Goal: Transaction & Acquisition: Purchase product/service

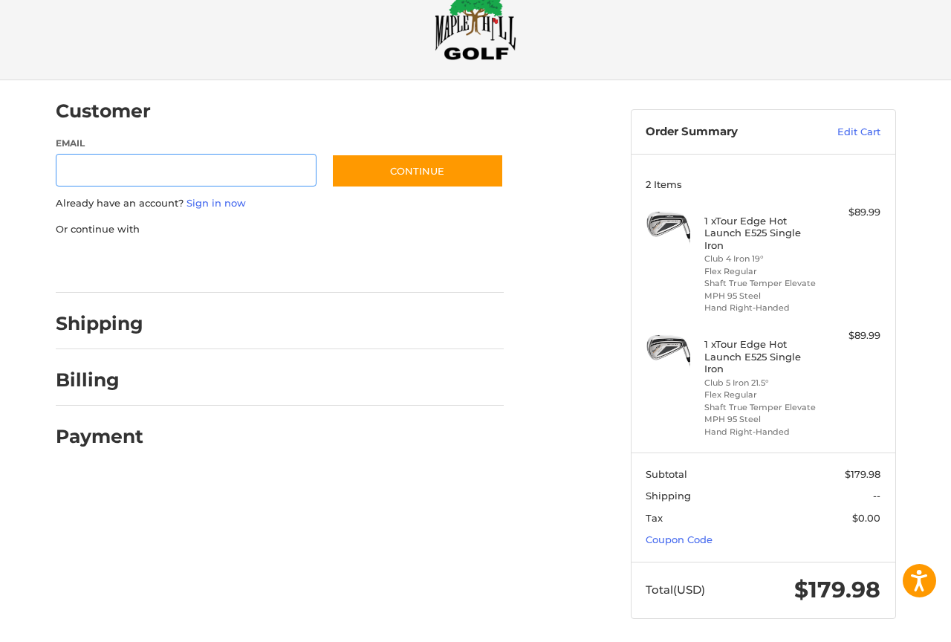
scroll to position [38, 0]
click at [515, 431] on ol "Customer Guest Customer Email Subscribe to our newsletter. Continue Already hav…" at bounding box center [309, 271] width 506 height 381
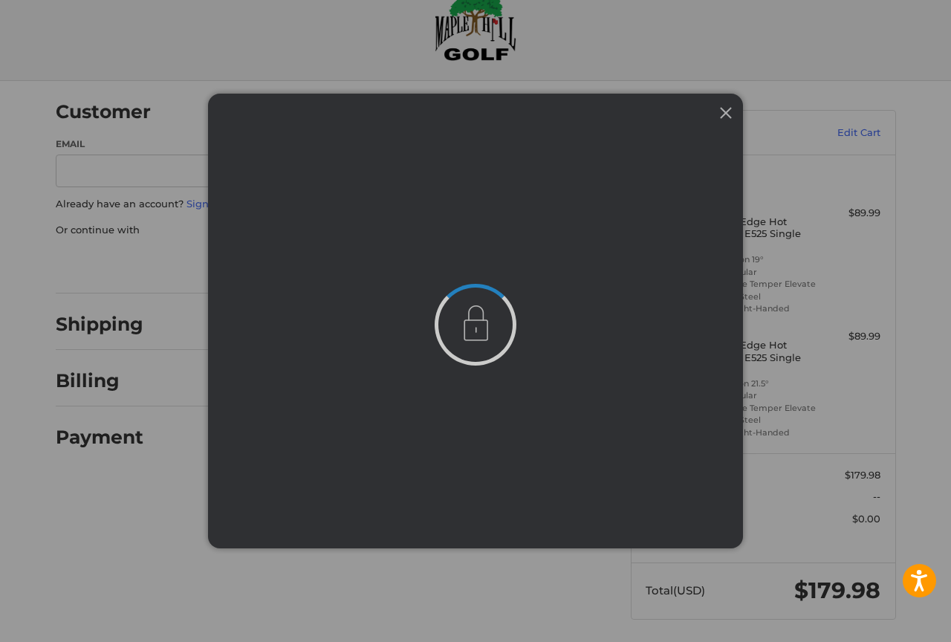
scroll to position [0, 0]
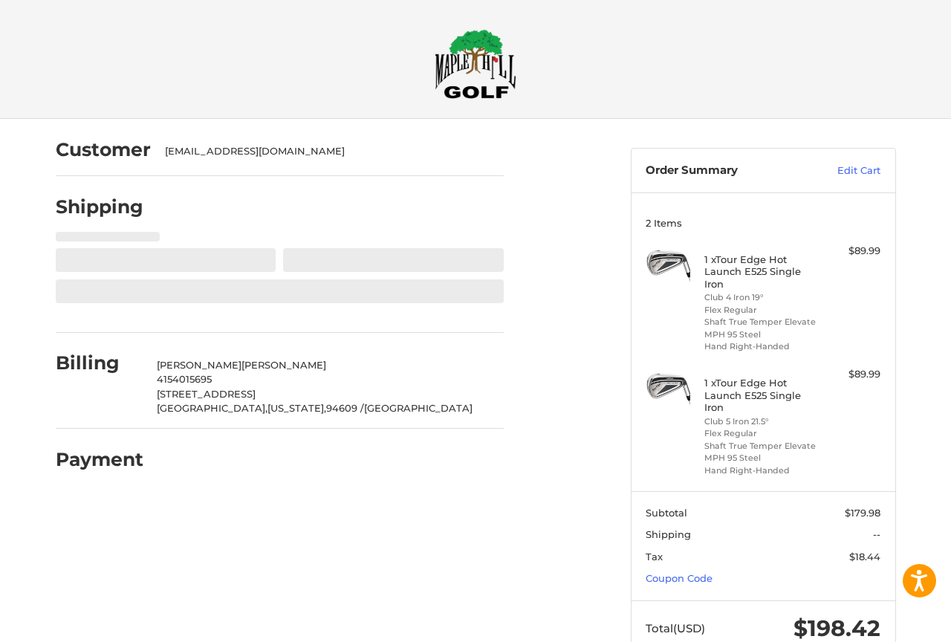
select select "**"
